Goal: Information Seeking & Learning: Learn about a topic

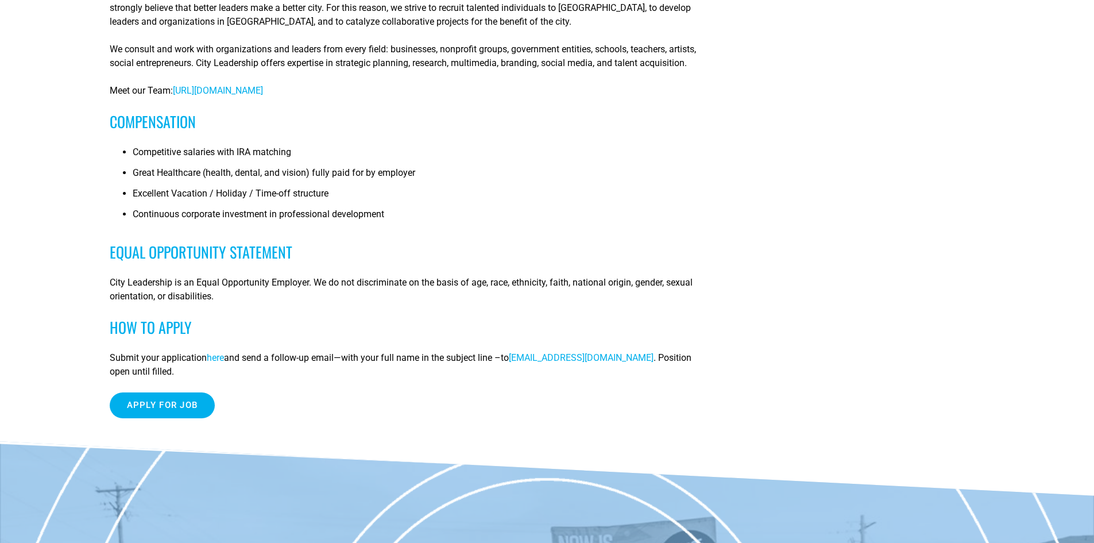
scroll to position [689, 0]
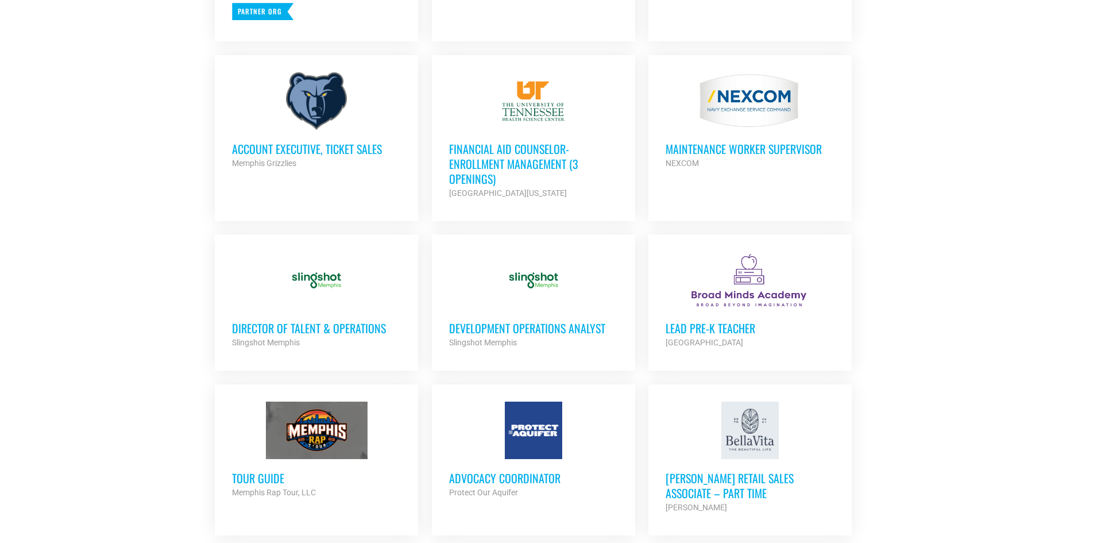
scroll to position [651, 0]
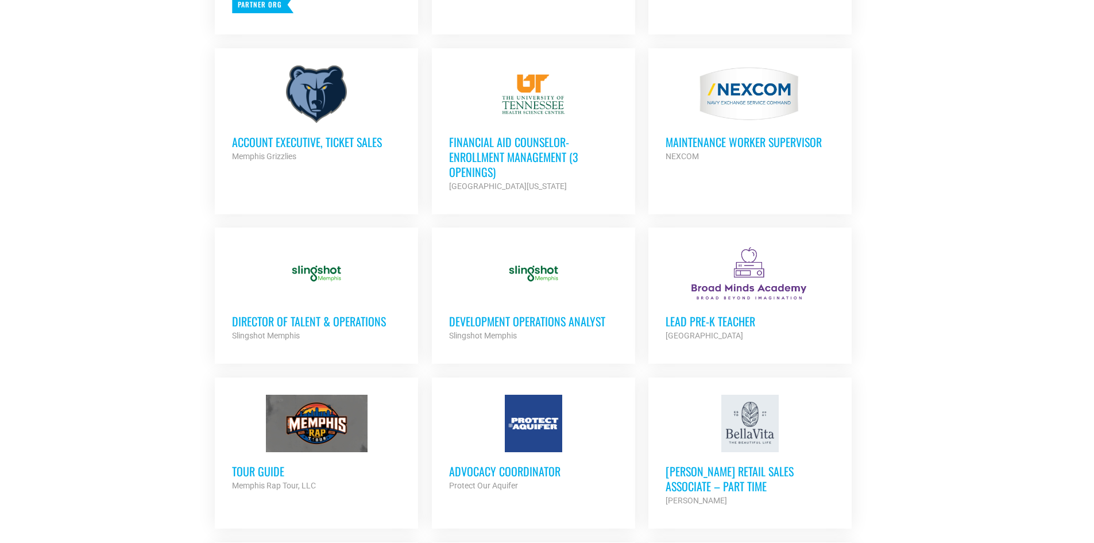
click at [692, 319] on h3 "Lead Pre-K Teacher" at bounding box center [749, 321] width 169 height 15
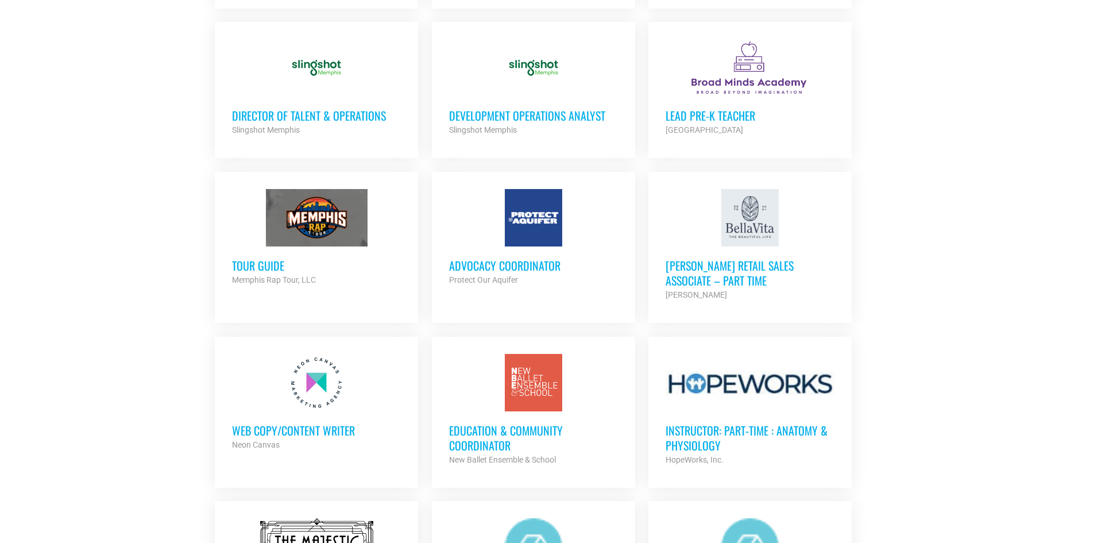
scroll to position [877, 0]
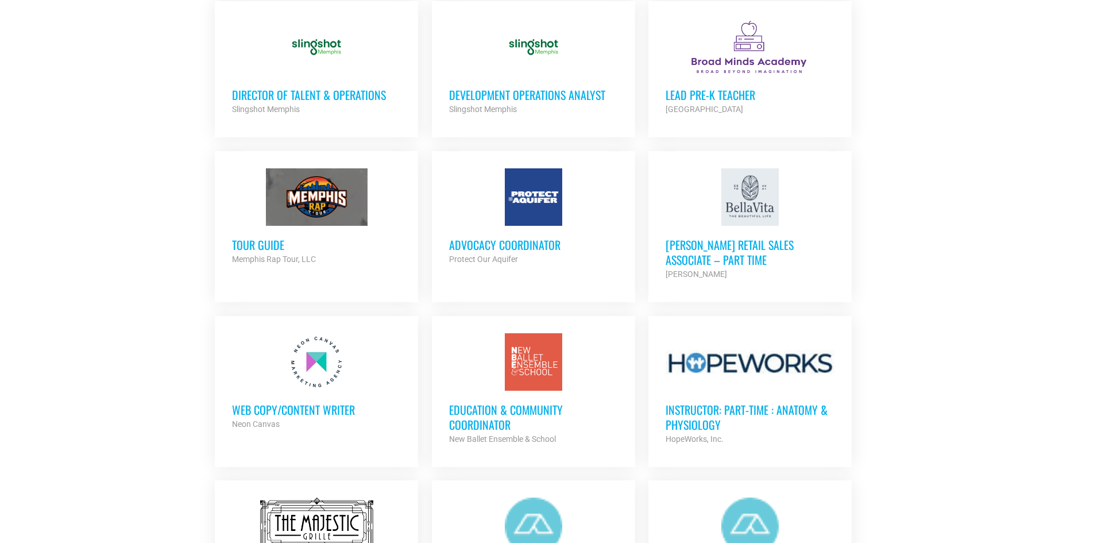
click at [481, 412] on h3 "Education & Community Coordinator" at bounding box center [533, 417] width 169 height 30
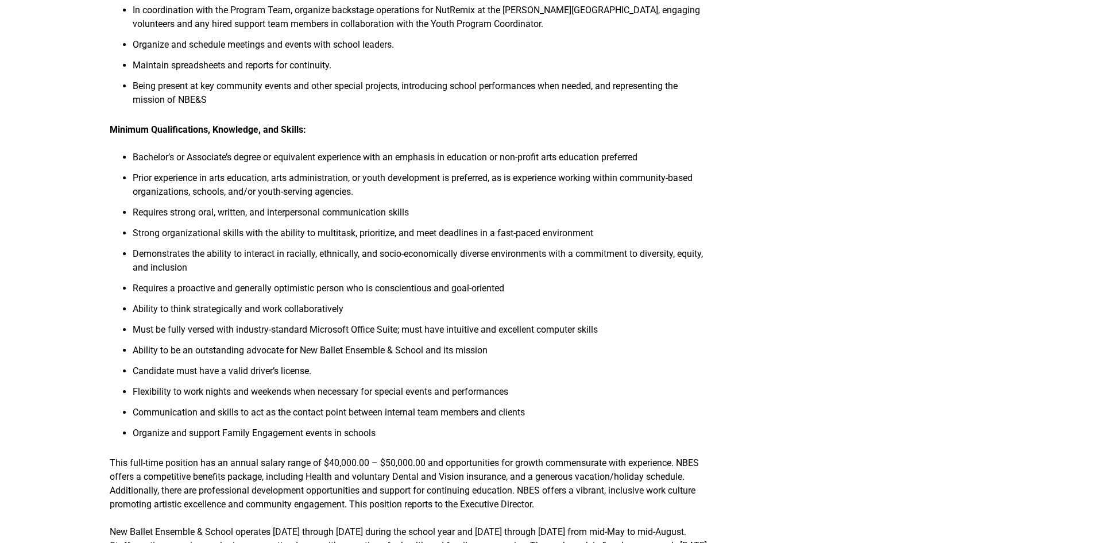
scroll to position [861, 0]
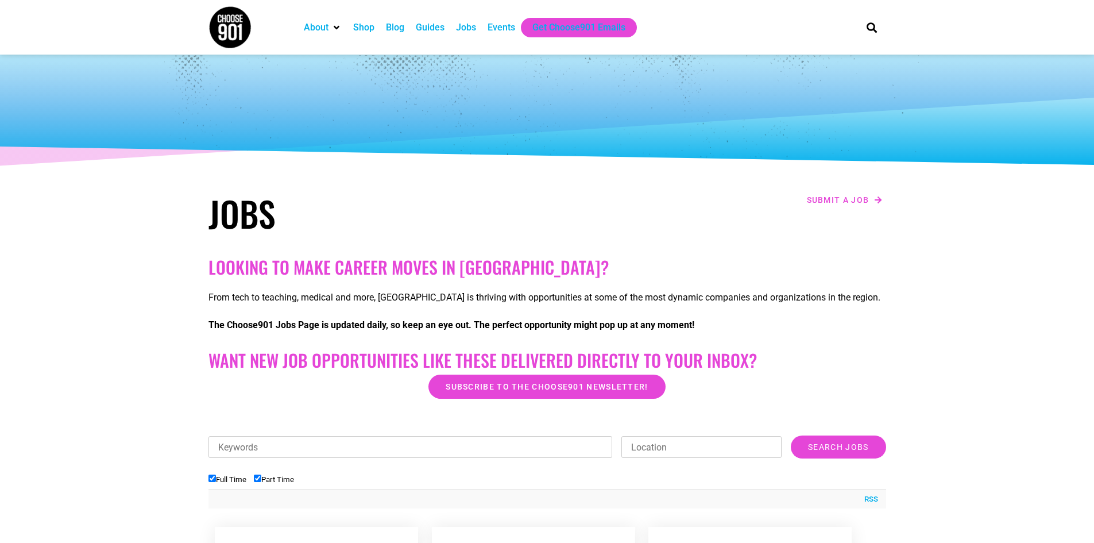
click at [493, 30] on div "Events" at bounding box center [501, 28] width 28 height 14
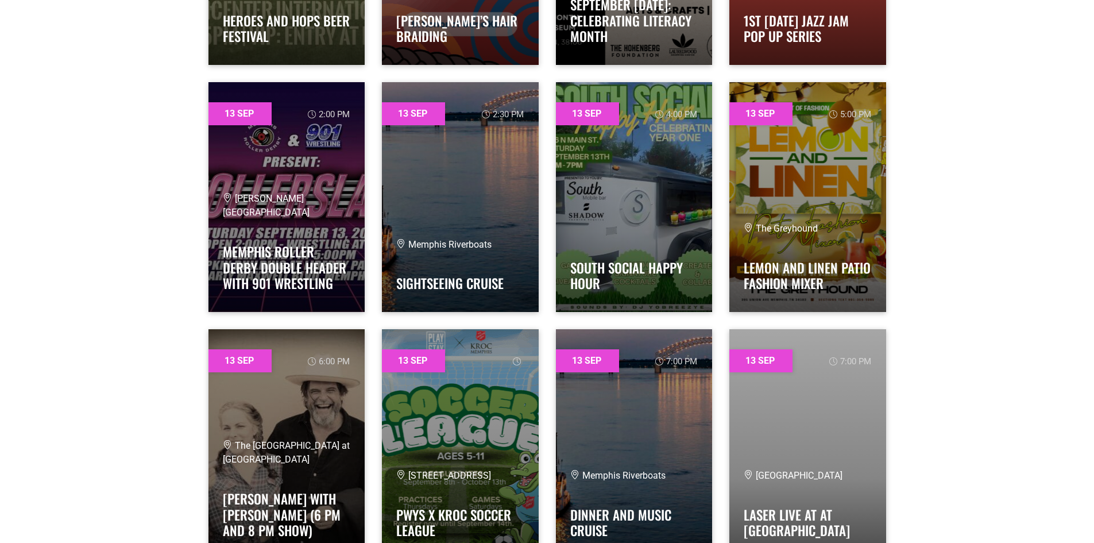
scroll to position [9761, 0]
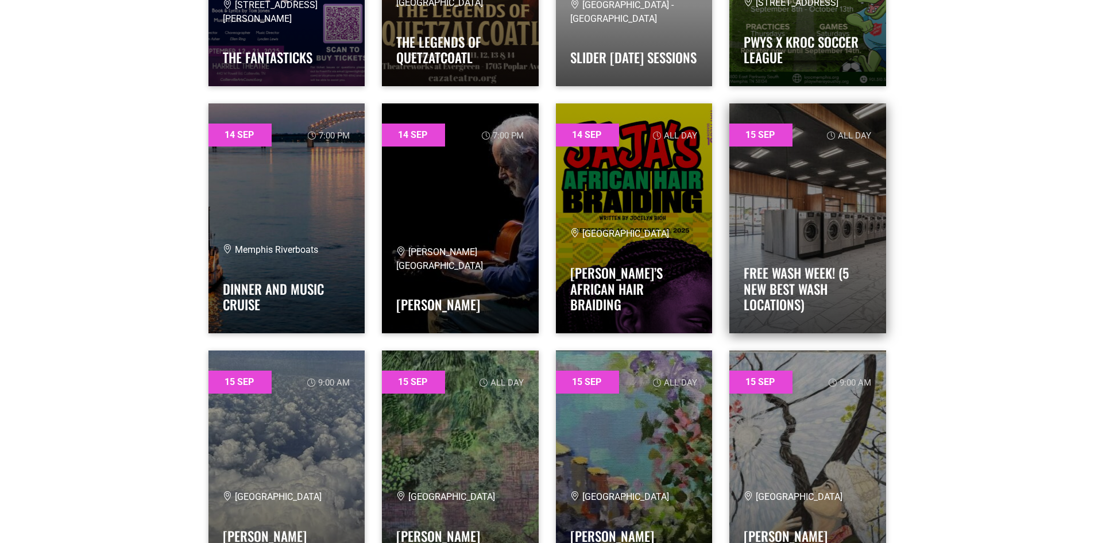
scroll to position [12345, 0]
